Goal: Check status: Check status

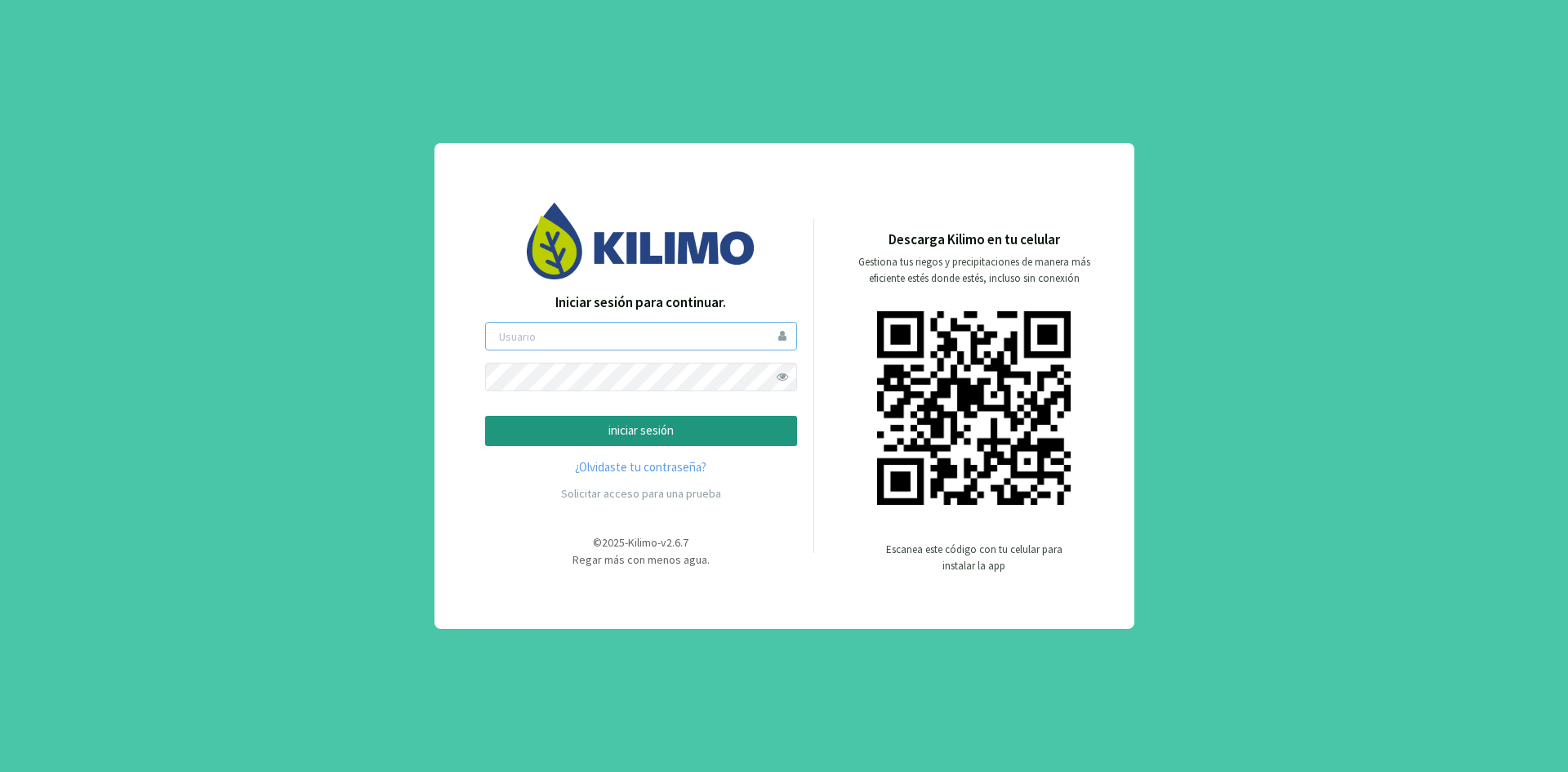
type input "ceferinom"
click at [638, 427] on p "iniciar sesión" at bounding box center [640, 431] width 284 height 19
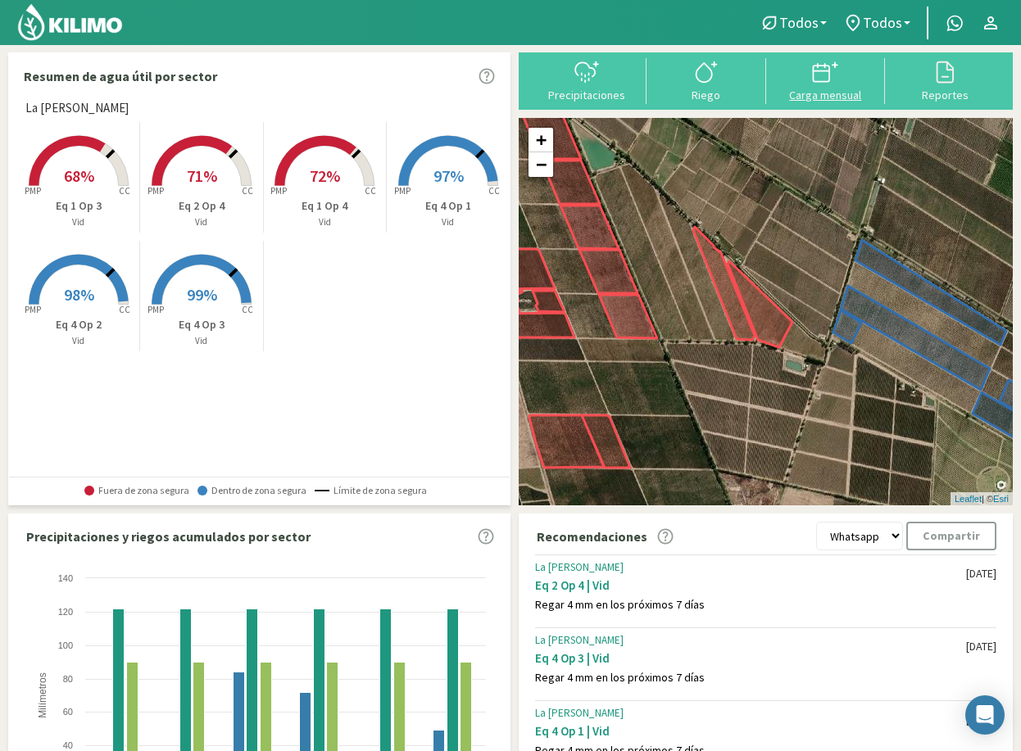
click at [822, 68] on icon at bounding box center [825, 72] width 26 height 26
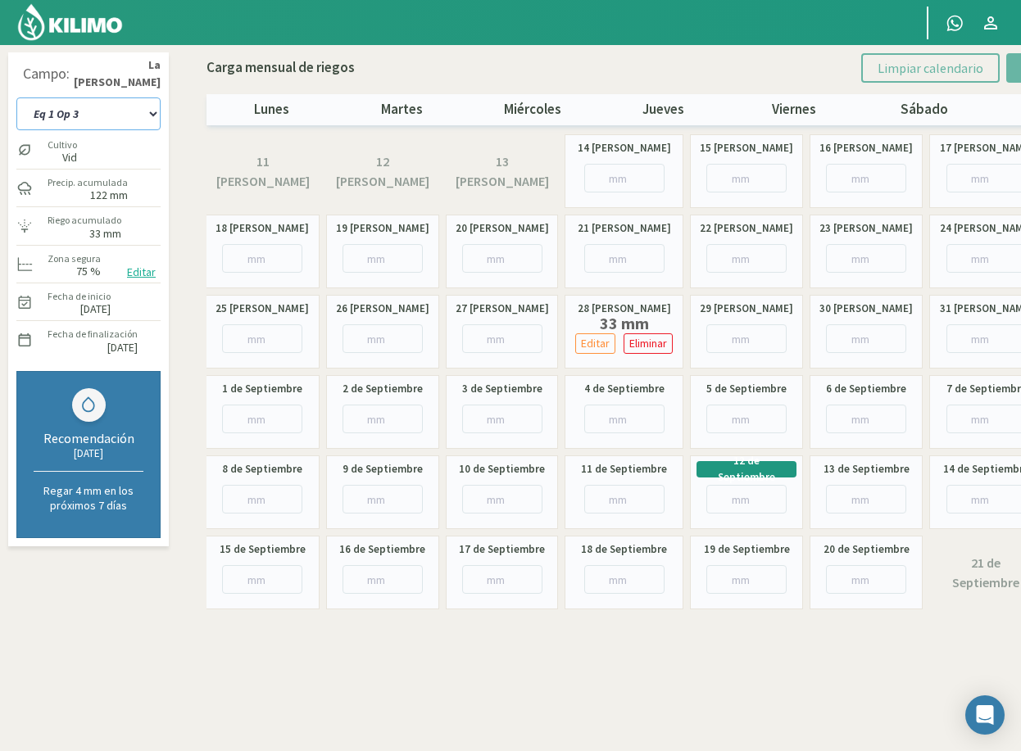
click at [132, 112] on select "Eq 1 Op 3 Eq 1 Op 4 Eq 2 Op 4 Eq 4 Op 1 Eq 4 Op 2 Eq 4 Op 3" at bounding box center [88, 113] width 144 height 33
click at [106, 120] on select "Eq 1 Op 3 Eq 1 Op 4 Eq 2 Op 4 Eq 4 Op 1 Eq 4 Op 2 Eq 4 Op 3" at bounding box center [88, 113] width 144 height 33
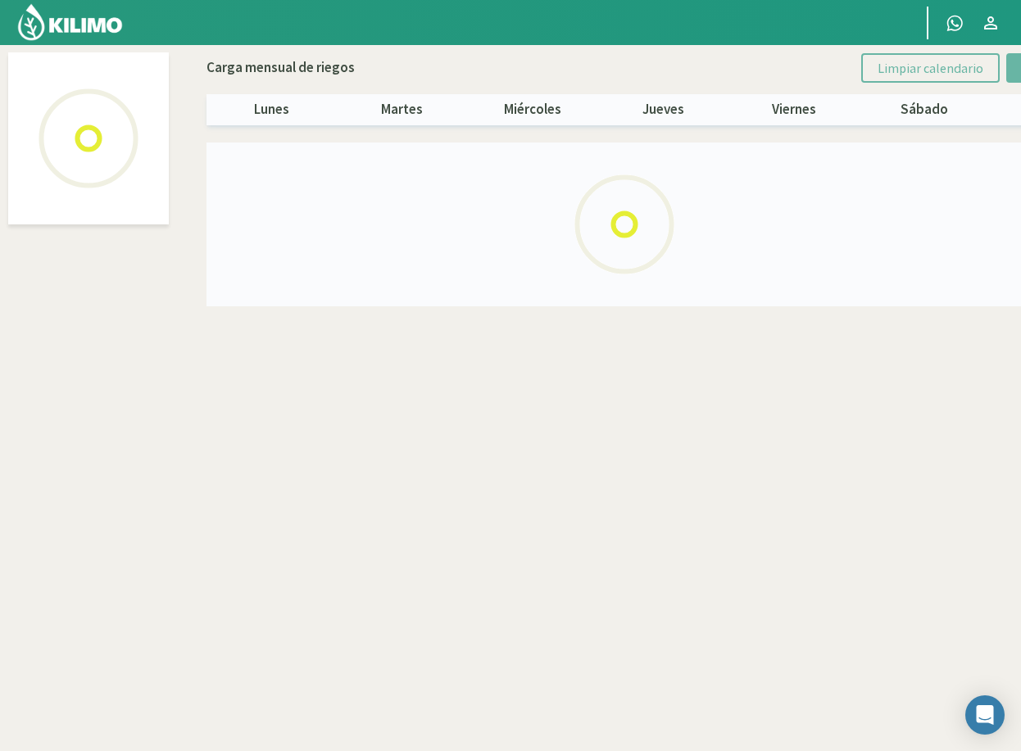
select select "3: Object"
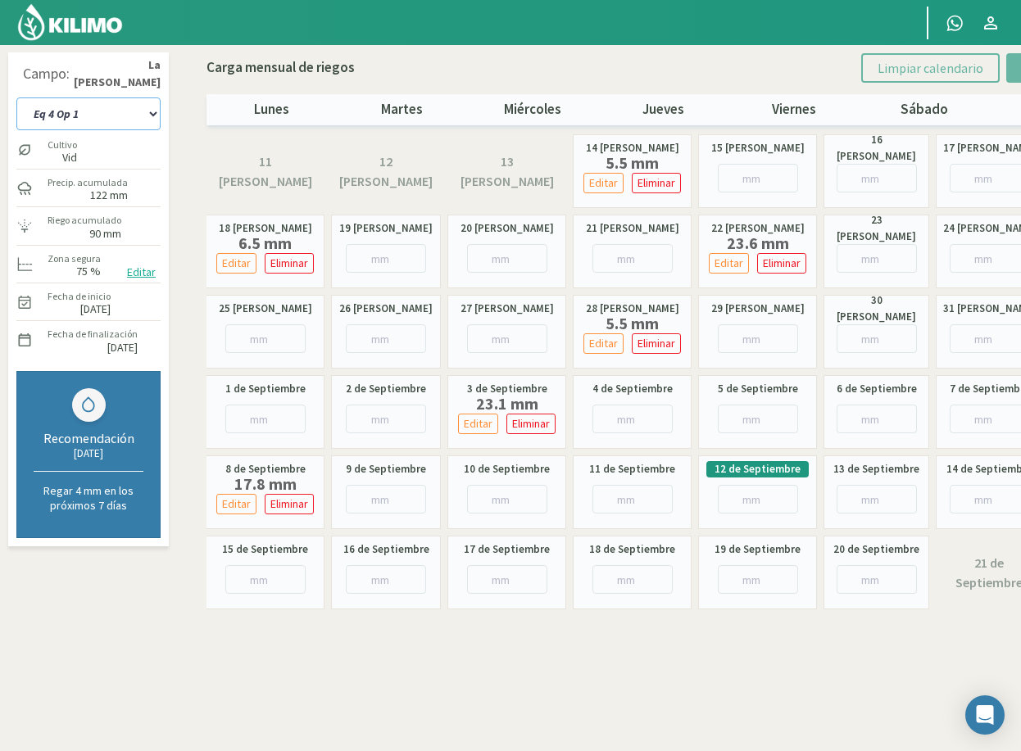
click at [134, 114] on select "Eq 1 Op 3 Eq 1 Op 4 Eq 2 Op 4 Eq 4 Op 1 Eq 4 Op 2 Eq 4 Op 3" at bounding box center [88, 113] width 144 height 33
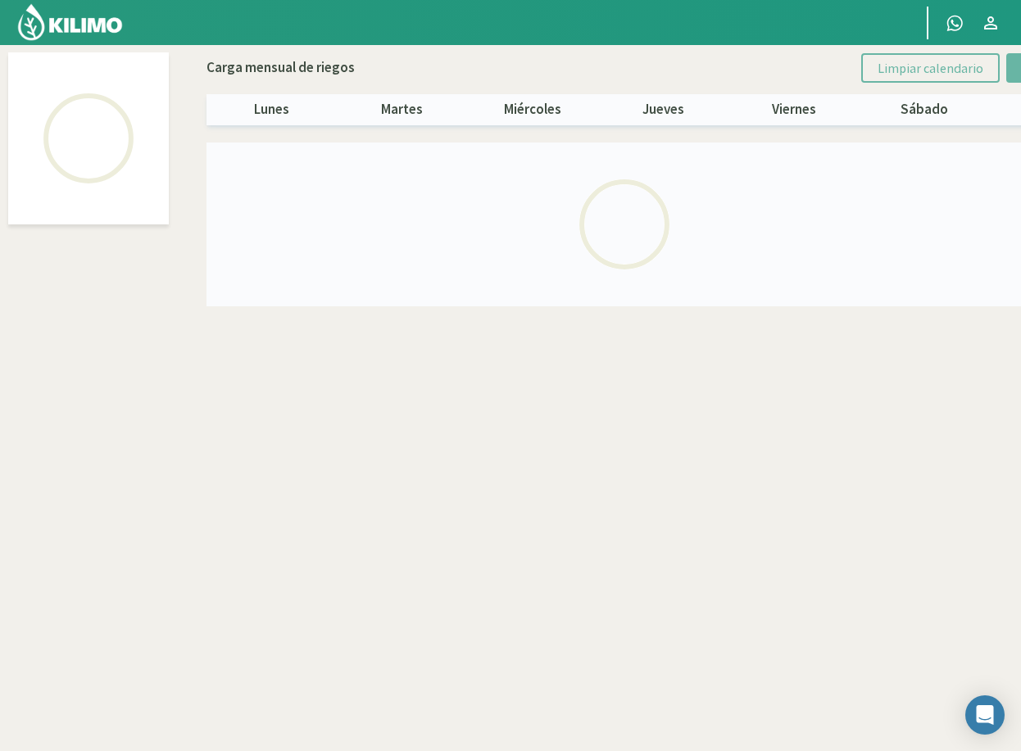
select select "4: Object"
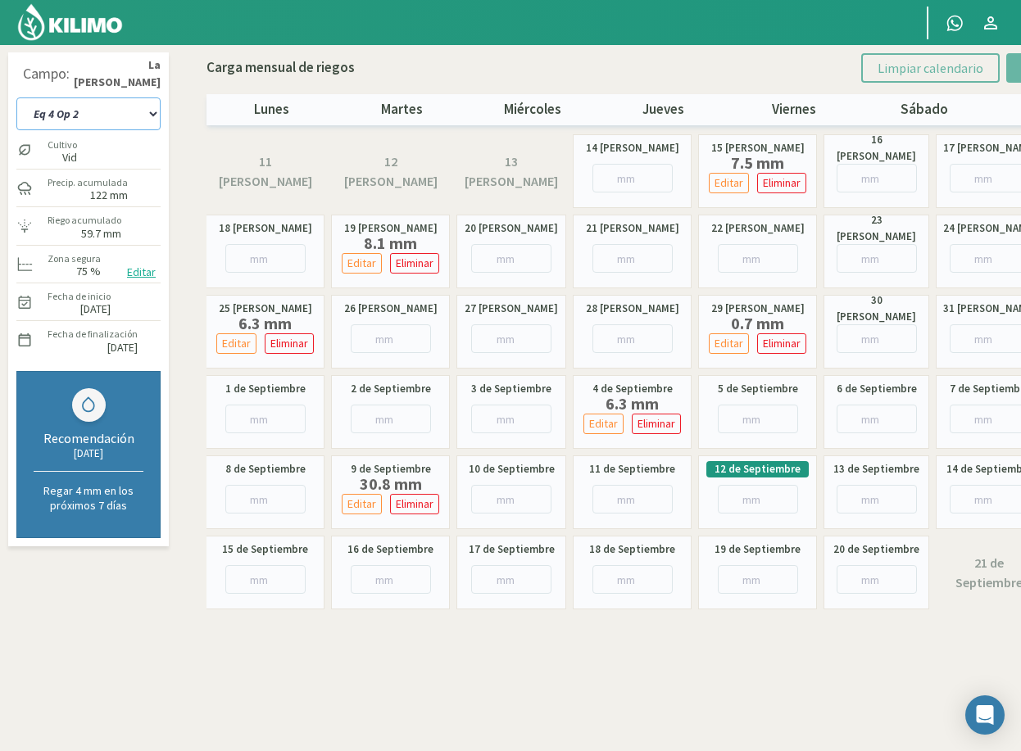
click at [106, 108] on select "Eq 1 Op 3 Eq 1 Op 4 Eq 2 Op 4 Eq 4 Op 1 Eq 4 Op 2 Eq 4 Op 3" at bounding box center [88, 113] width 144 height 33
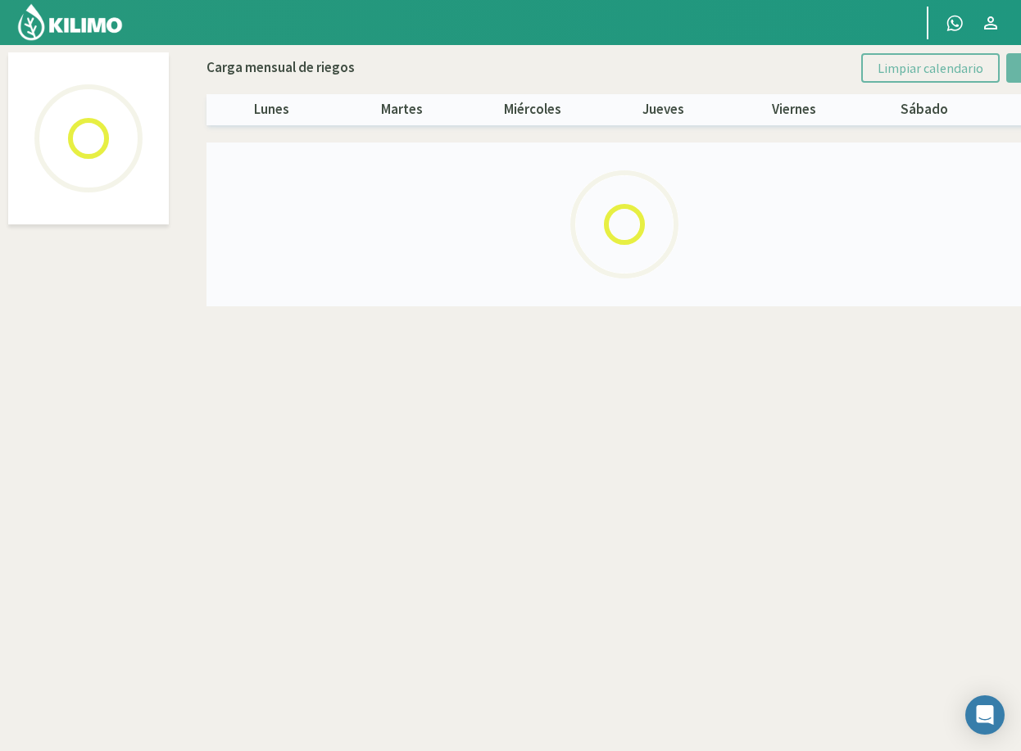
select select "5: Object"
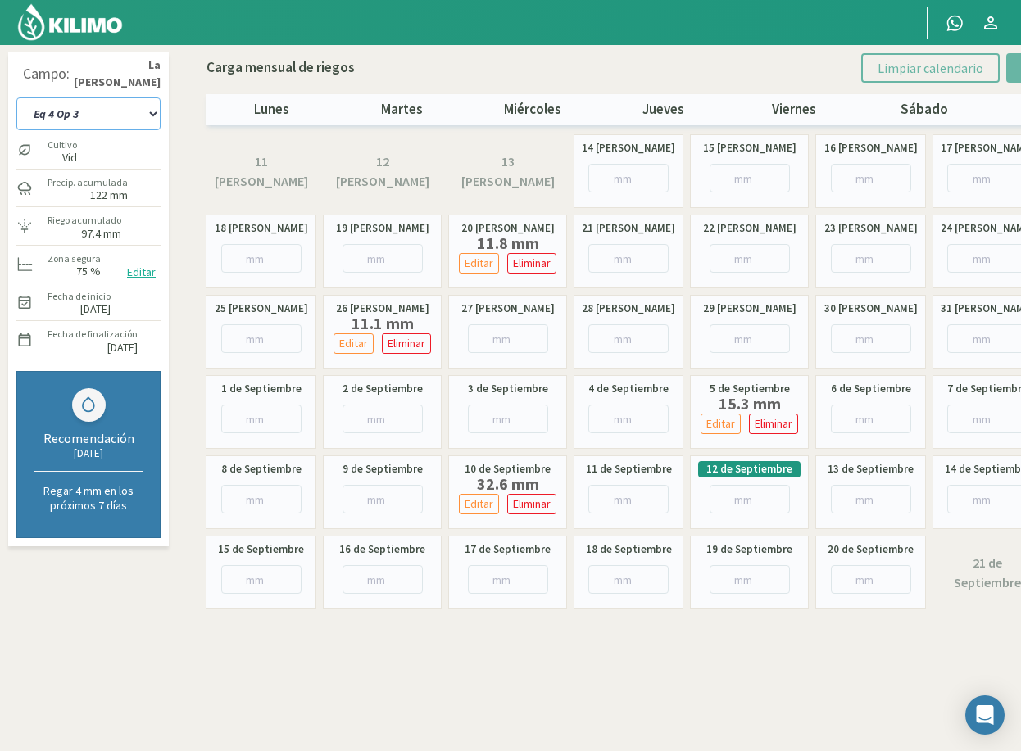
click at [129, 107] on select "Eq 1 Op 3 Eq 1 Op 4 Eq 2 Op 4 Eq 4 Op 1 Eq 4 Op 2 Eq 4 Op 3" at bounding box center [88, 113] width 144 height 33
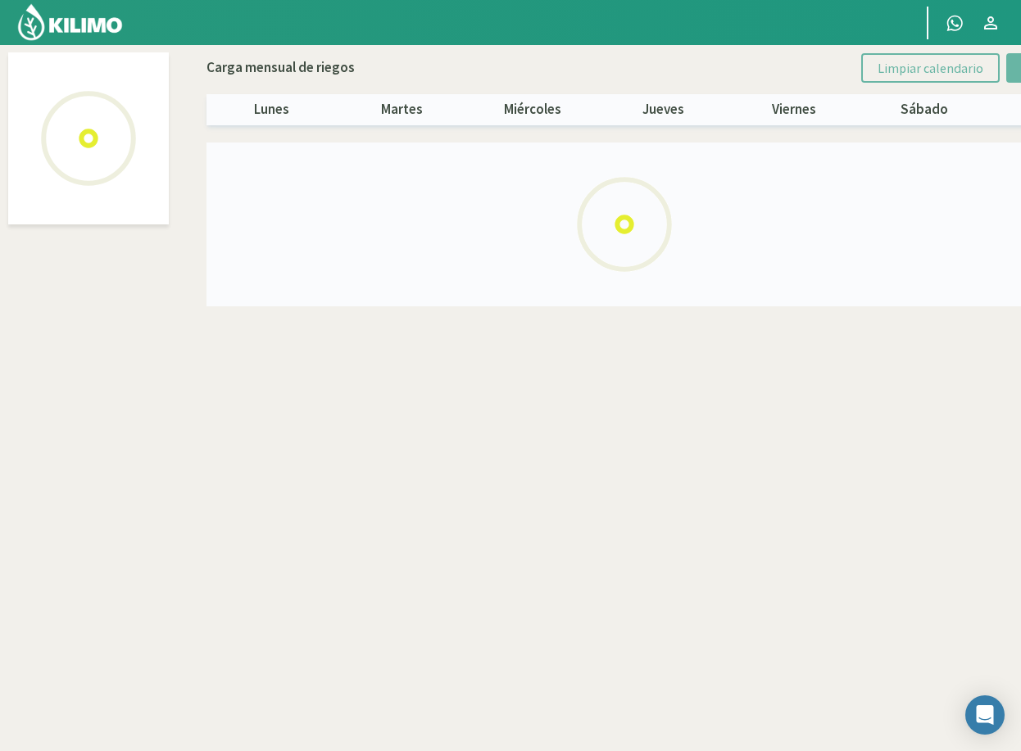
select select "2: Object"
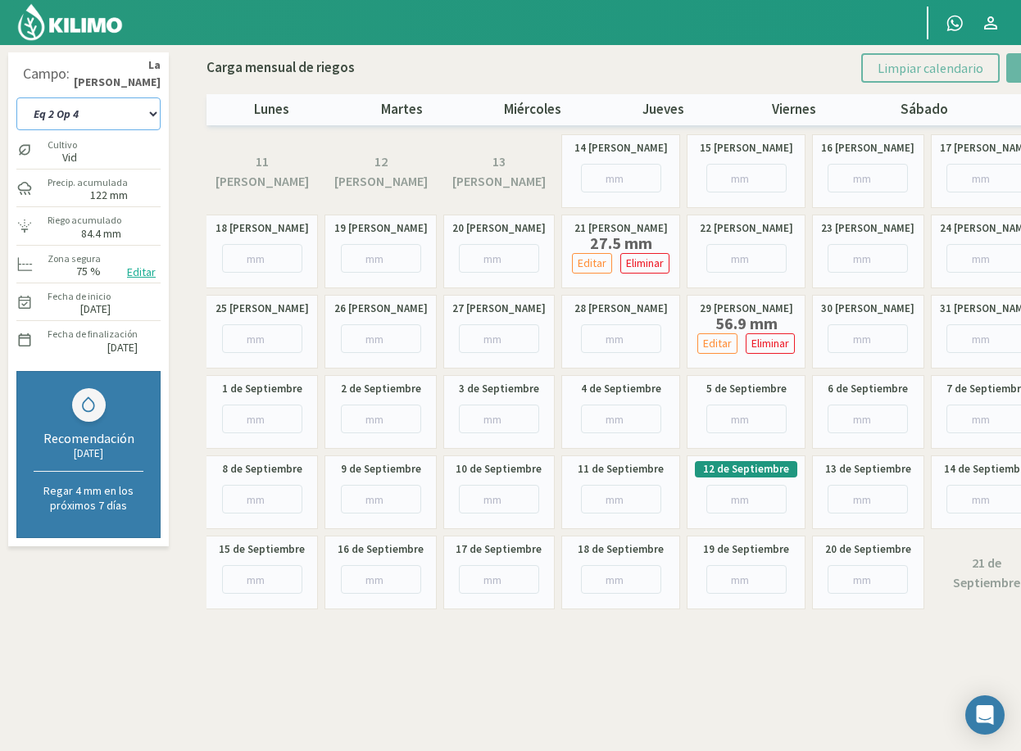
click at [101, 117] on select "Eq 1 Op 3 Eq 1 Op 4 Eq 2 Op 4 Eq 4 Op 1 Eq 4 Op 2 Eq 4 Op 3" at bounding box center [88, 113] width 144 height 33
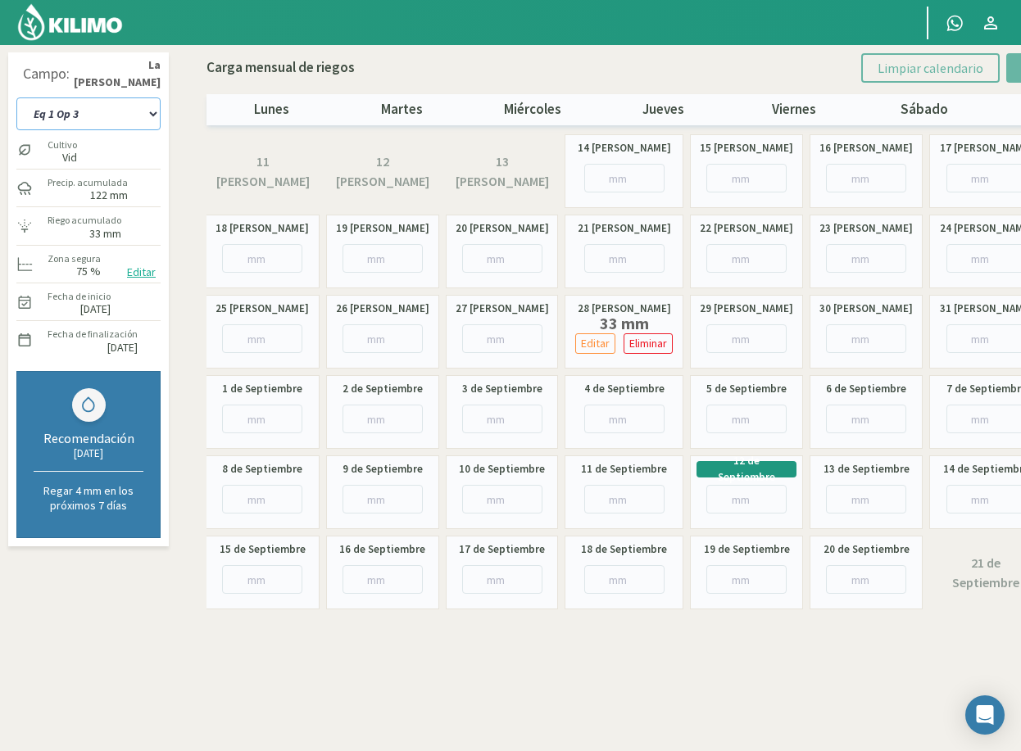
click at [89, 113] on select "Eq 1 Op 3 Eq 1 Op 4 Eq 2 Op 4 Eq 4 Op 1 Eq 4 Op 2 Eq 4 Op 3" at bounding box center [88, 113] width 144 height 33
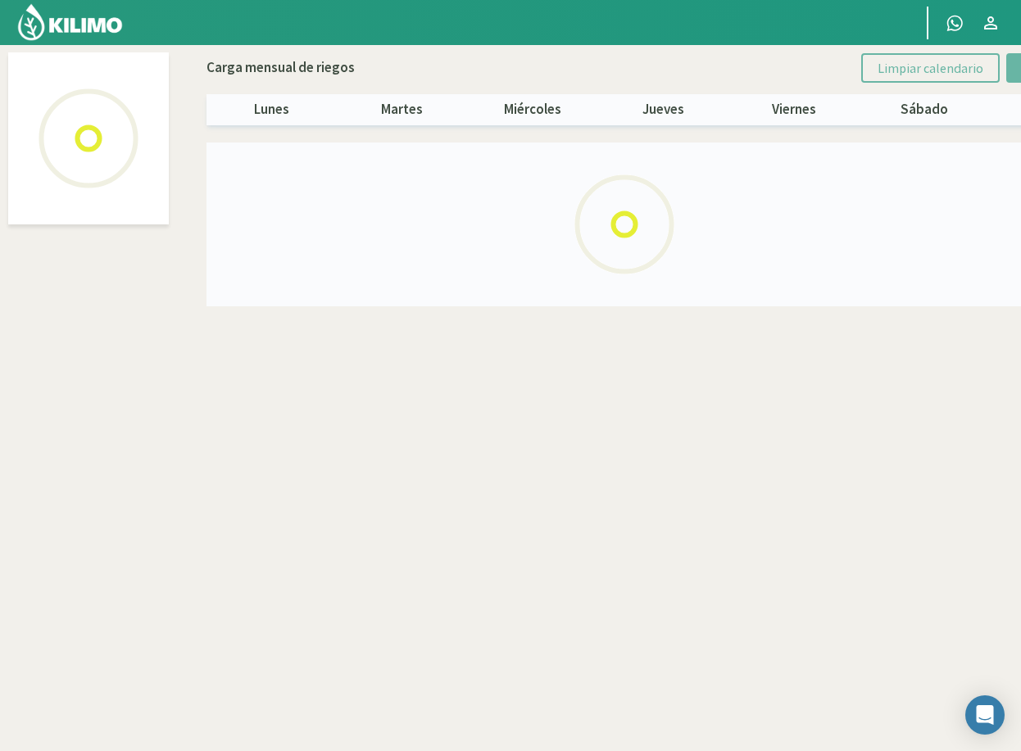
select select "2: Object"
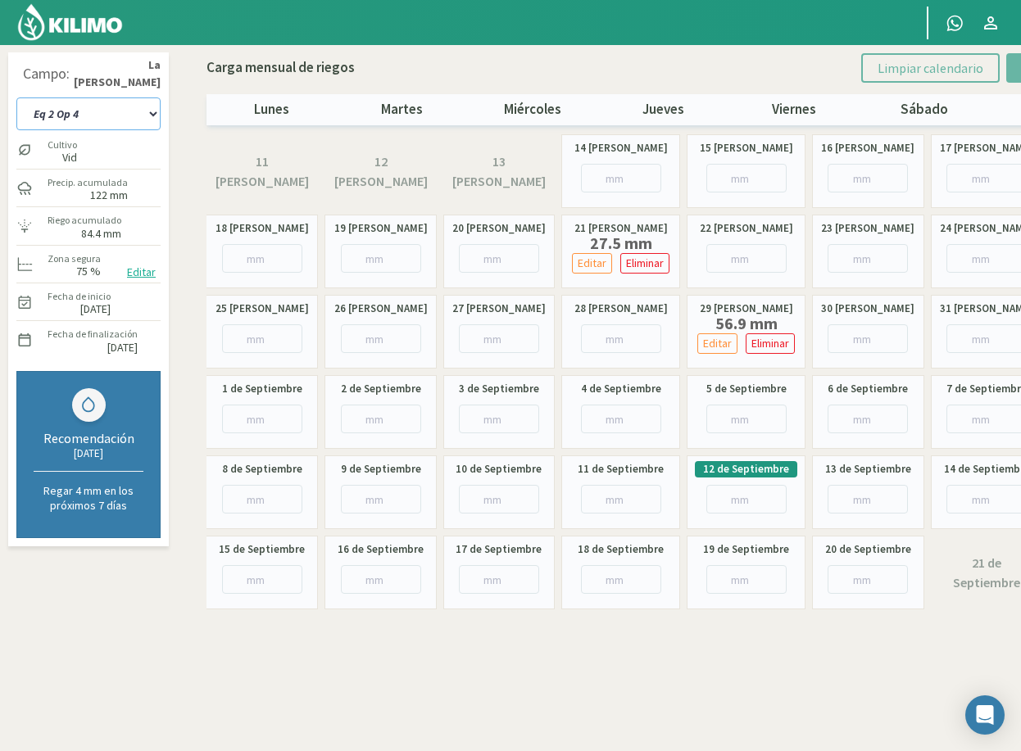
click at [128, 110] on select "Eq 1 Op 3 Eq 1 Op 4 Eq 2 Op 4 Eq 4 Op 1 Eq 4 Op 2 Eq 4 Op 3" at bounding box center [88, 113] width 144 height 33
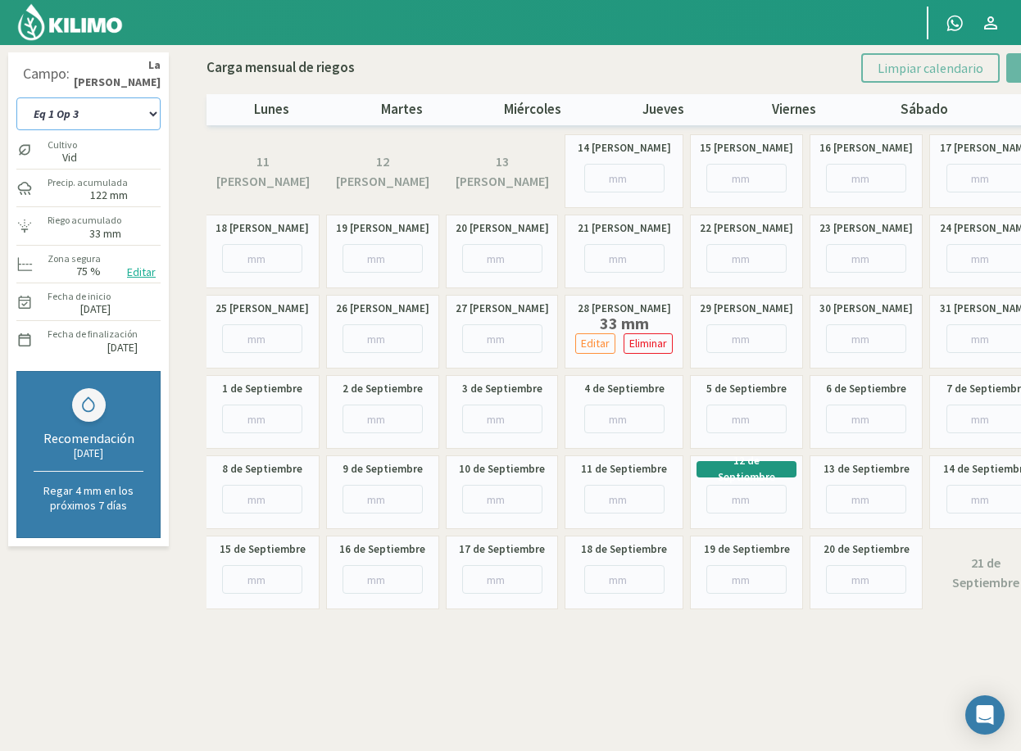
click at [123, 118] on select "Eq 1 Op 3 Eq 1 Op 4 Eq 2 Op 4 Eq 4 Op 1 Eq 4 Op 2 Eq 4 Op 3" at bounding box center [88, 113] width 144 height 33
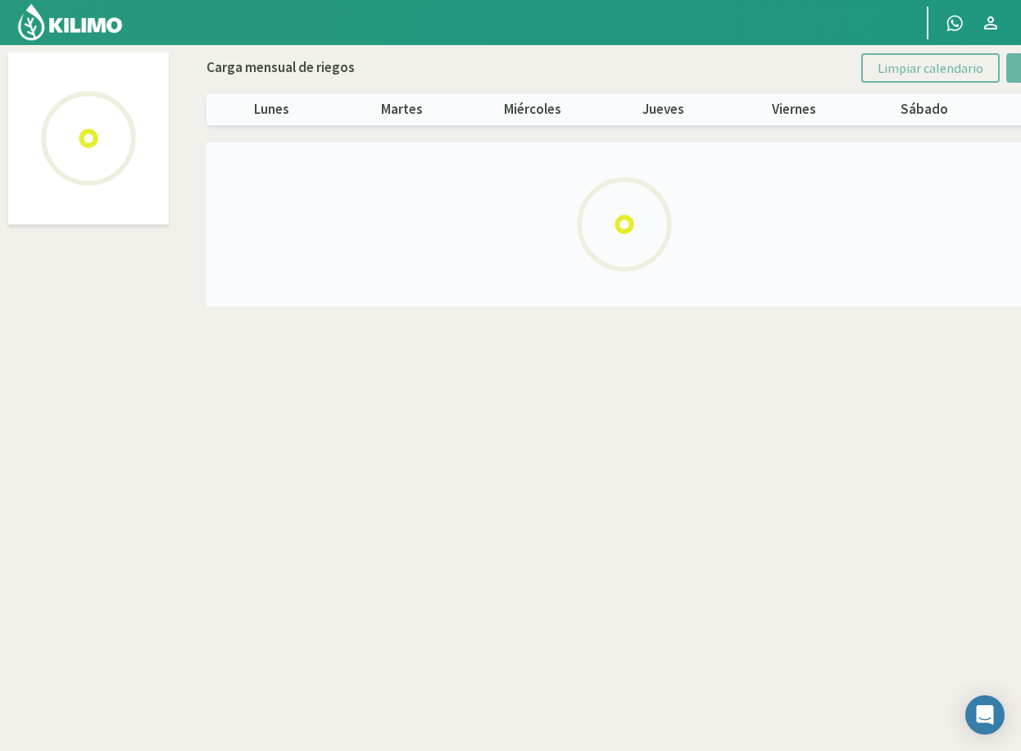
select select "1: Object"
